Goal: Task Accomplishment & Management: Manage account settings

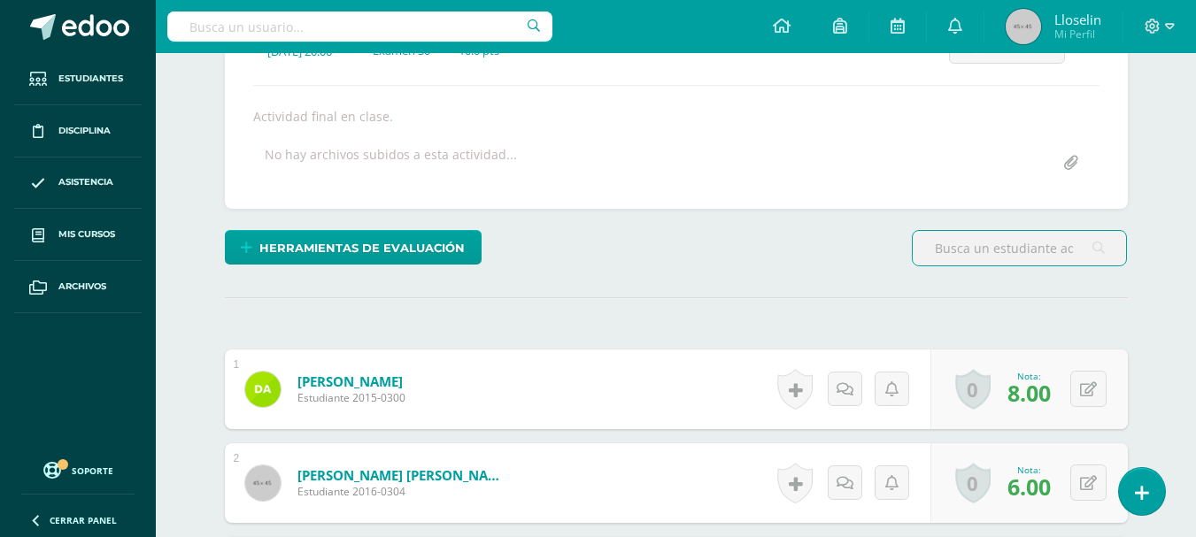
scroll to position [283, 0]
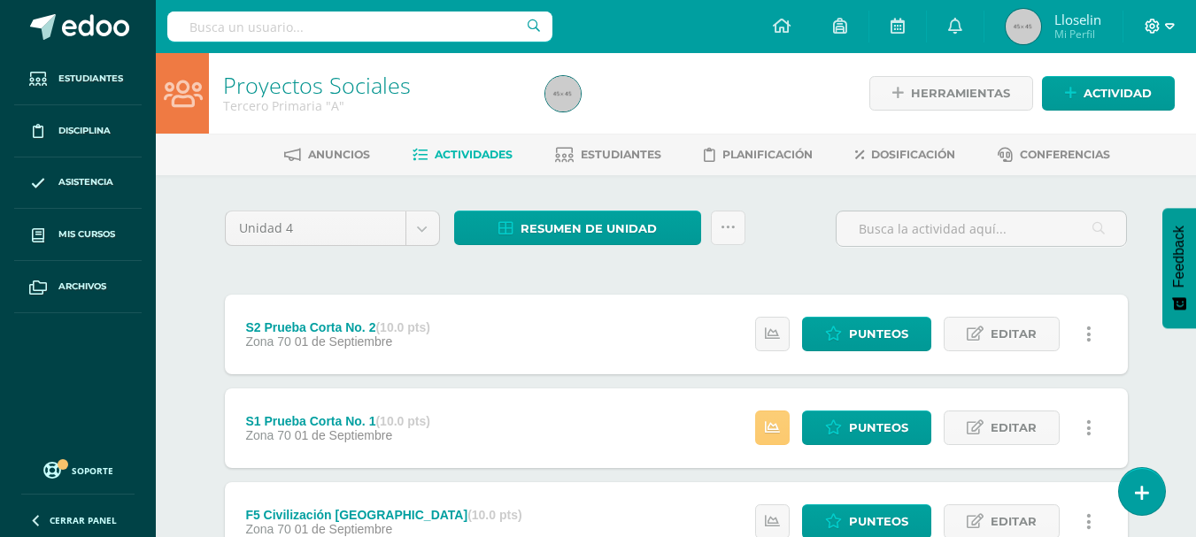
click at [1157, 29] on icon at bounding box center [1153, 27] width 16 height 16
click at [1117, 98] on span "Configuración" at bounding box center [1116, 95] width 82 height 17
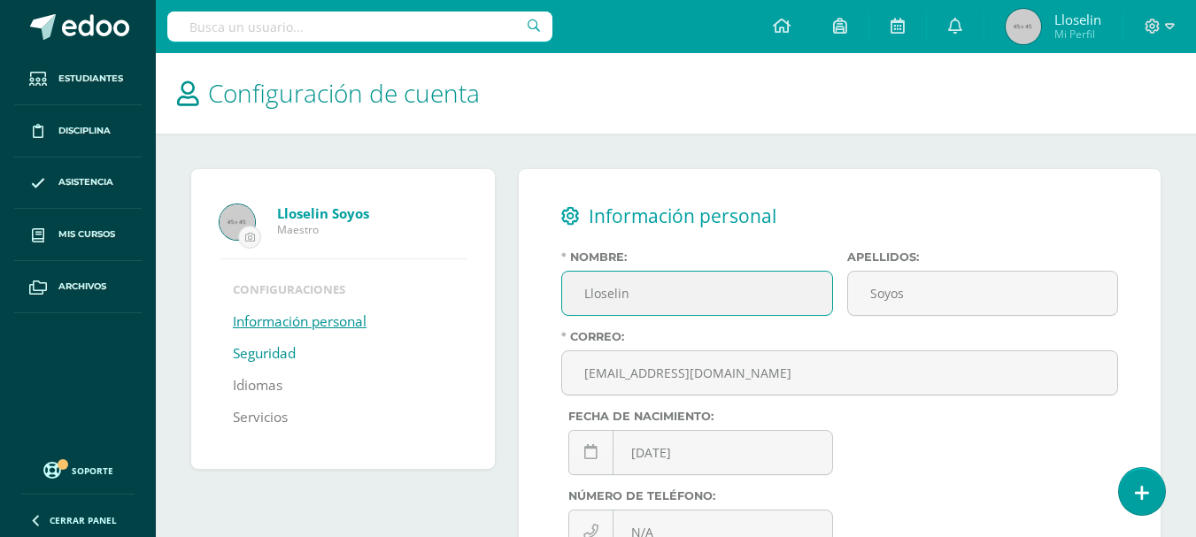
click at [267, 355] on link "Seguridad" at bounding box center [264, 354] width 63 height 32
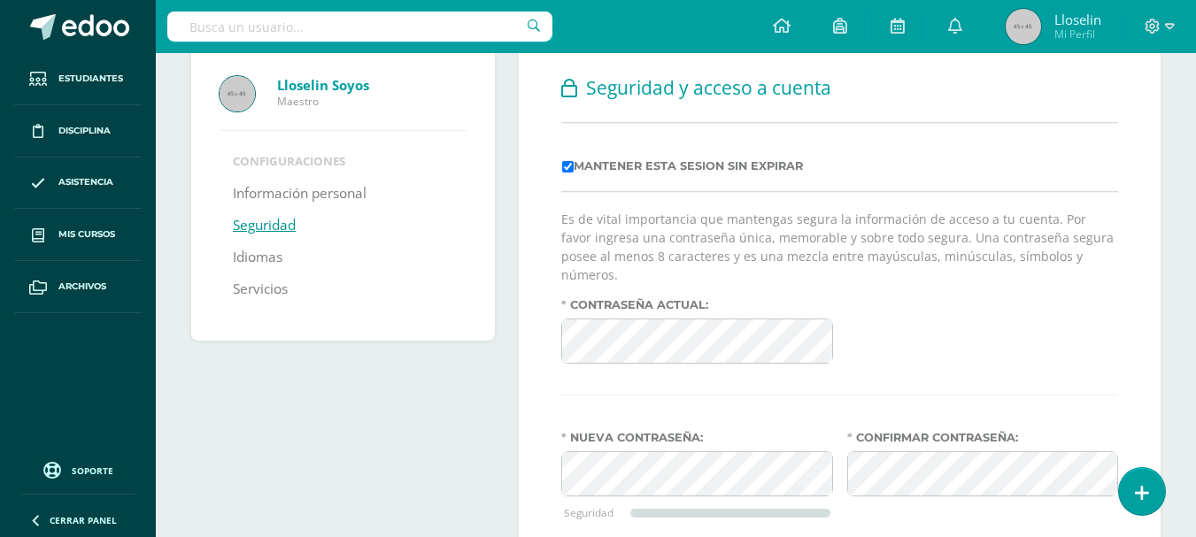
scroll to position [130, 0]
